Goal: Feedback & Contribution: Leave review/rating

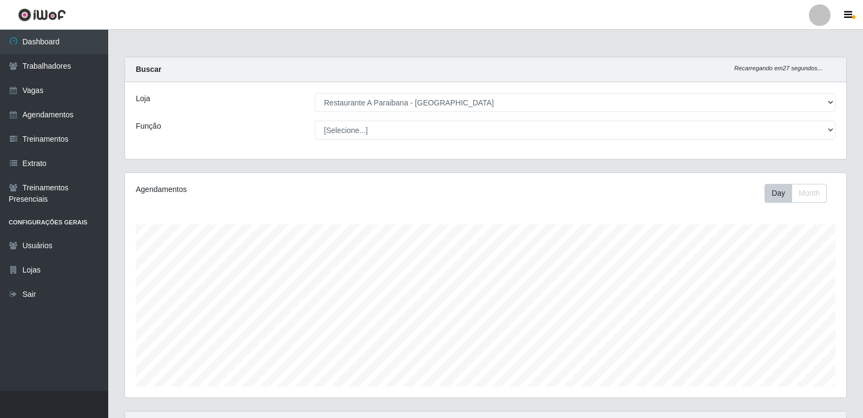
select select "342"
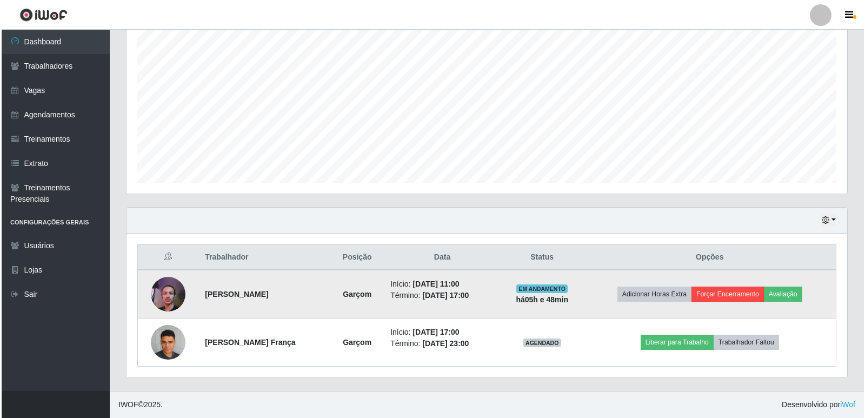
scroll to position [224, 721]
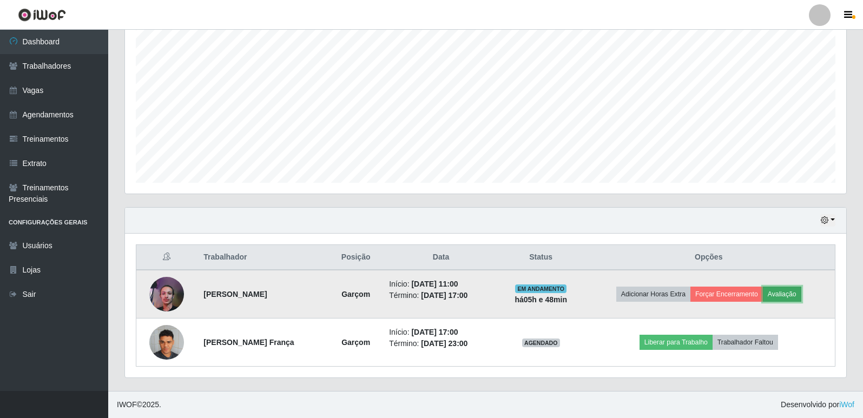
click at [801, 293] on button "Avaliação" at bounding box center [782, 294] width 38 height 15
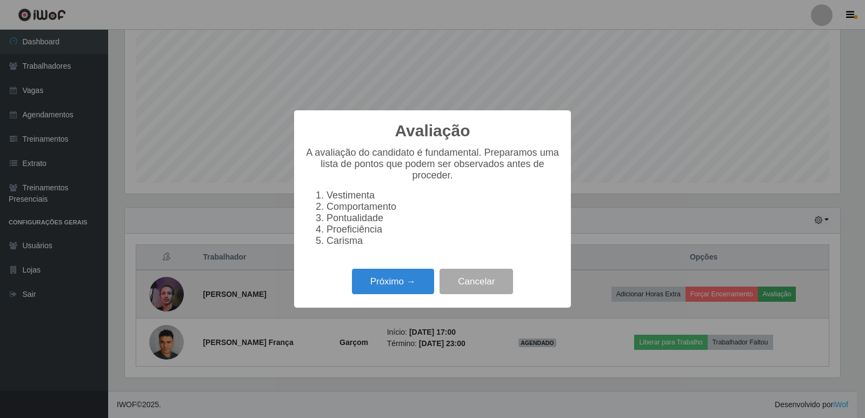
scroll to position [224, 715]
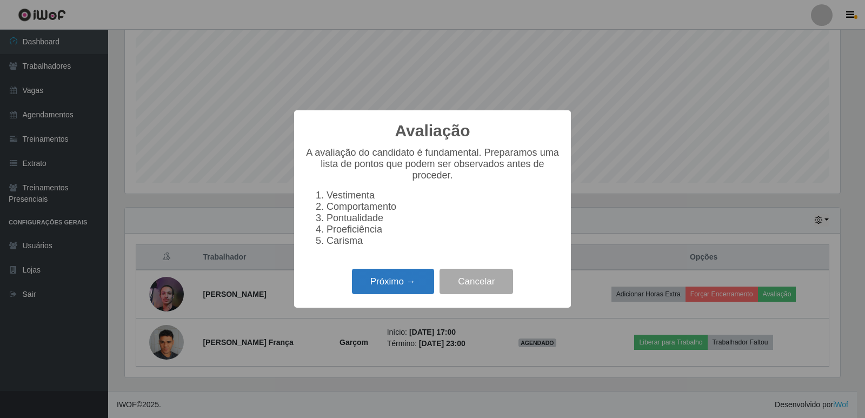
click at [397, 291] on button "Próximo →" at bounding box center [393, 281] width 82 height 25
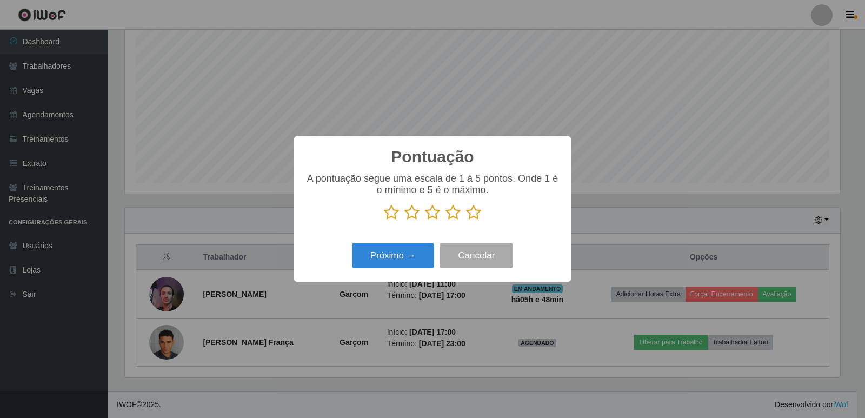
click at [477, 216] on icon at bounding box center [473, 212] width 15 height 16
click at [466, 221] on input "radio" at bounding box center [466, 221] width 0 height 0
click at [422, 257] on button "Próximo →" at bounding box center [393, 255] width 82 height 25
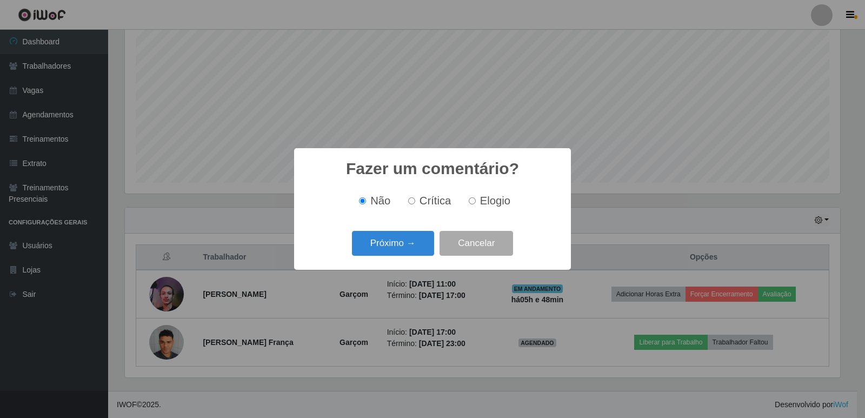
click at [469, 201] on input "Elogio" at bounding box center [472, 200] width 7 height 7
radio input "true"
click at [422, 241] on button "Próximo →" at bounding box center [393, 243] width 82 height 25
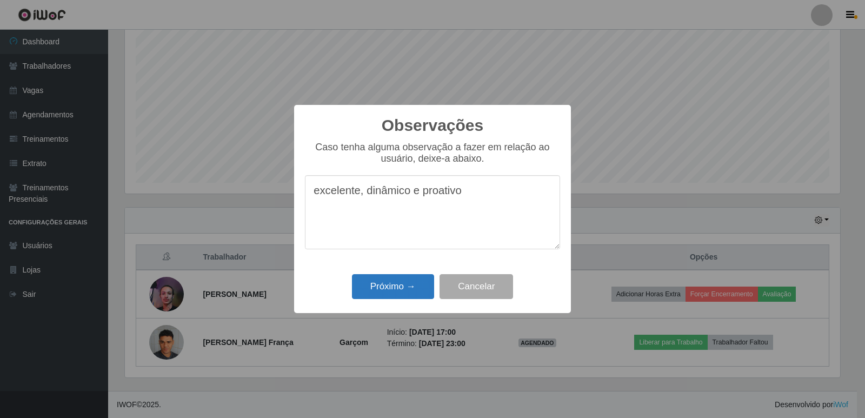
type textarea "excelente, dinâmico e proativo"
click at [399, 288] on button "Próximo →" at bounding box center [393, 286] width 82 height 25
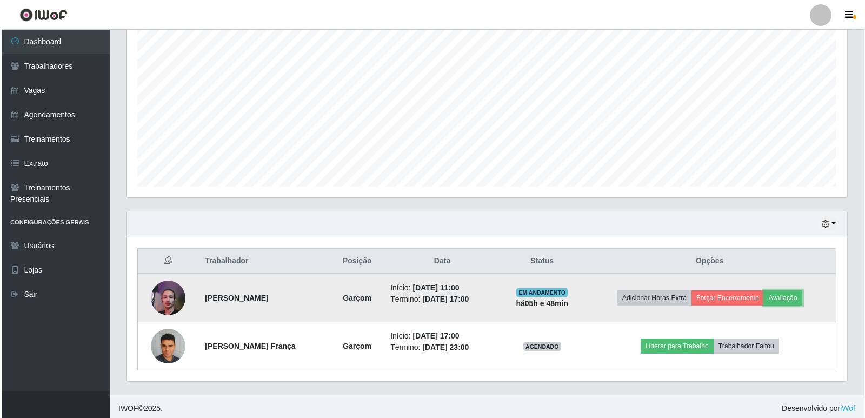
scroll to position [204, 0]
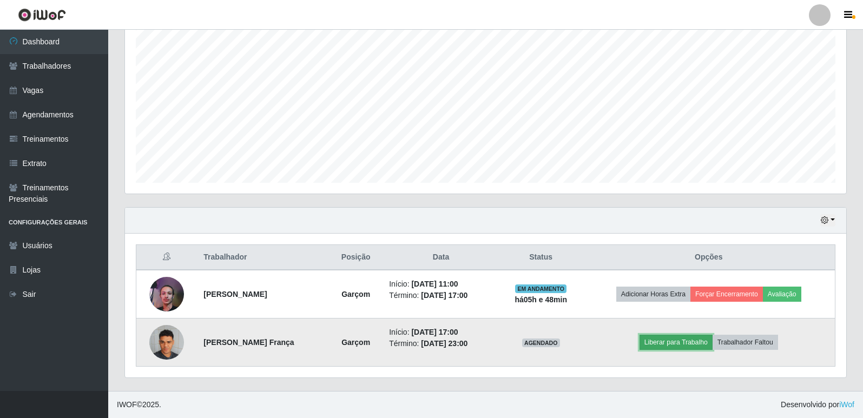
click at [693, 344] on button "Liberar para Trabalho" at bounding box center [675, 342] width 73 height 15
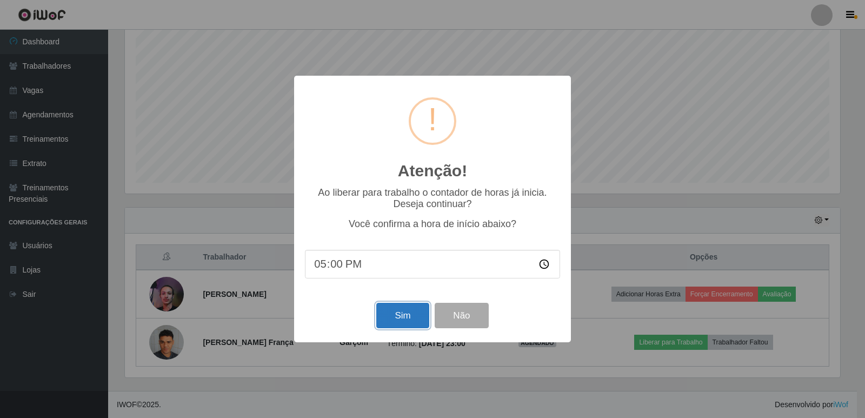
click at [410, 319] on button "Sim" at bounding box center [402, 315] width 52 height 25
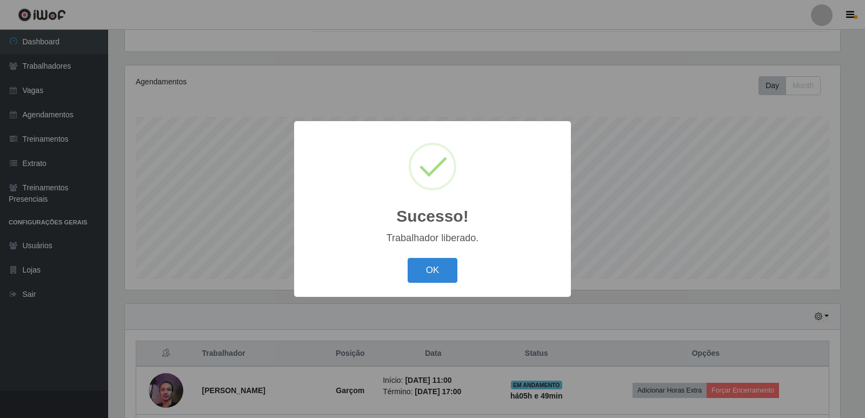
click at [402, 276] on div "OK Cancel" at bounding box center [432, 270] width 255 height 31
click at [412, 273] on button "OK" at bounding box center [433, 270] width 50 height 25
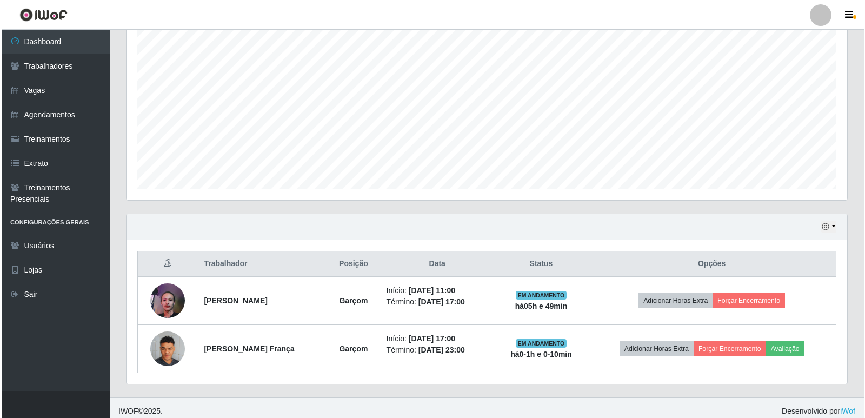
scroll to position [204, 0]
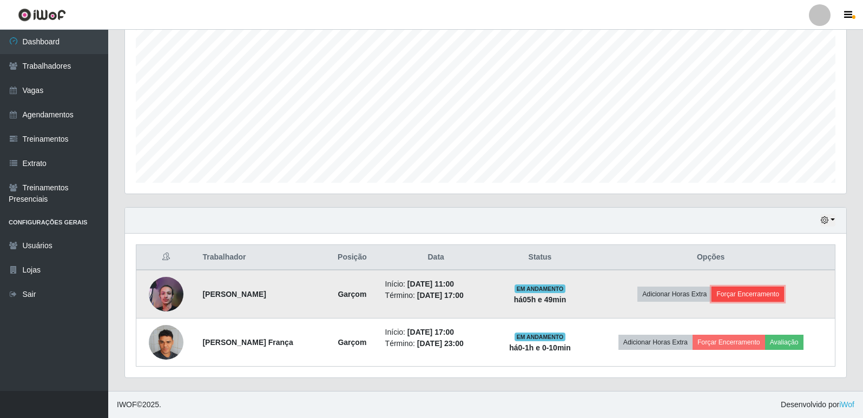
click at [745, 293] on button "Forçar Encerramento" at bounding box center [747, 294] width 72 height 15
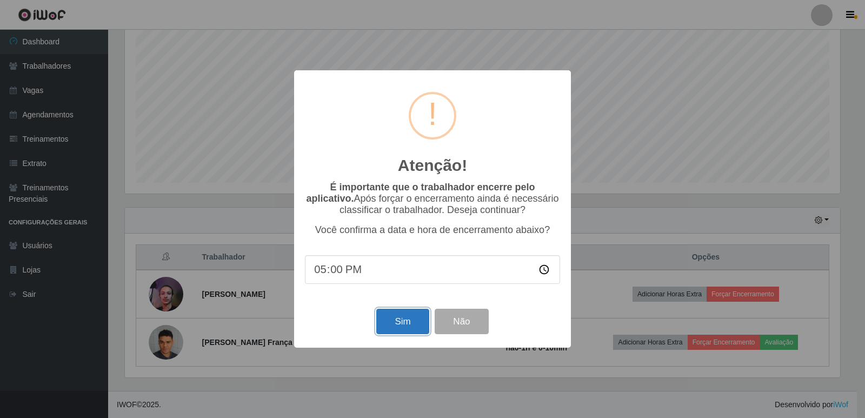
click at [403, 329] on button "Sim" at bounding box center [402, 321] width 52 height 25
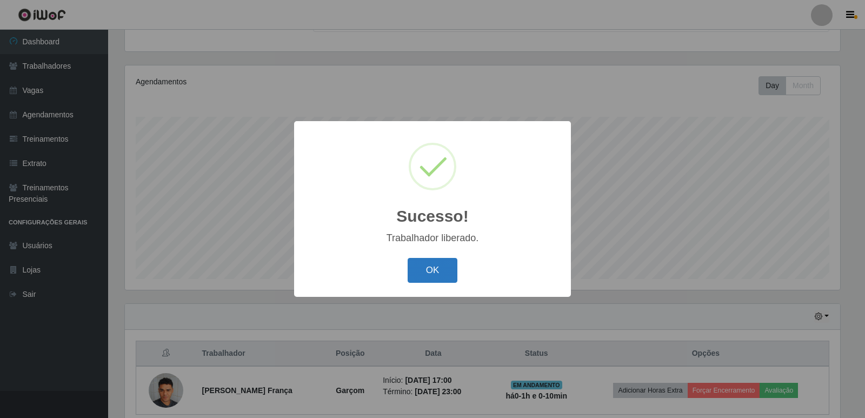
click at [445, 273] on button "OK" at bounding box center [433, 270] width 50 height 25
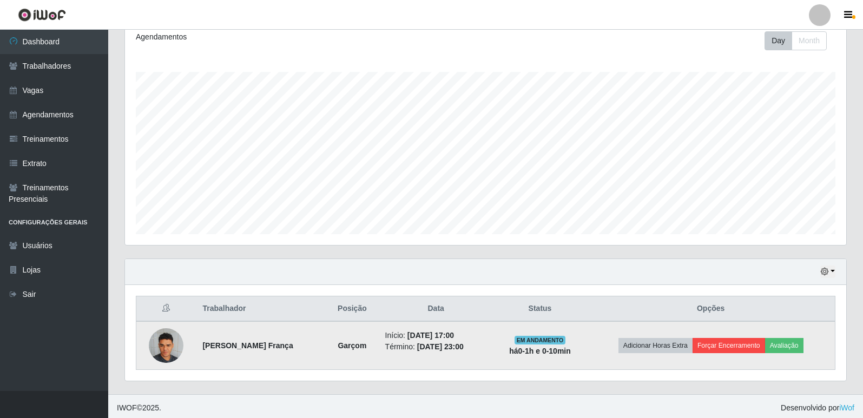
scroll to position [156, 0]
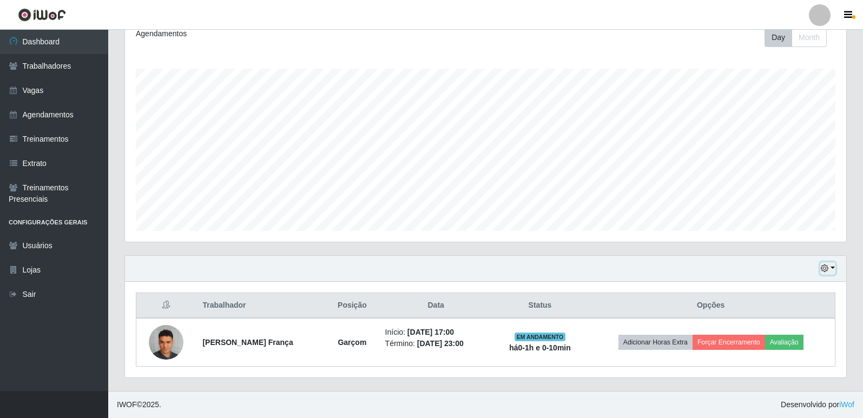
click at [830, 270] on button "button" at bounding box center [827, 268] width 15 height 12
click at [786, 200] on button "3 dias" at bounding box center [791, 205] width 85 height 23
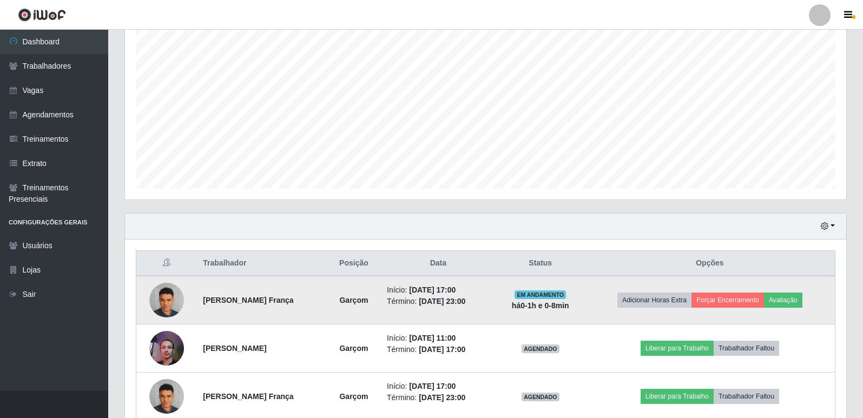
scroll to position [252, 0]
